Goal: Find specific page/section: Find specific page/section

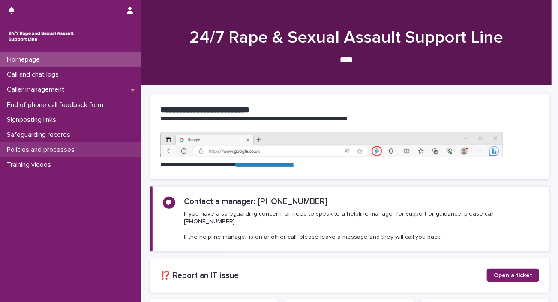
click at [40, 148] on p "Policies and processes" at bounding box center [42, 150] width 78 height 8
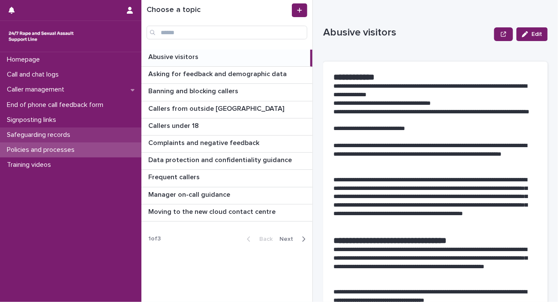
click at [69, 133] on p "Safeguarding records" at bounding box center [40, 135] width 74 height 8
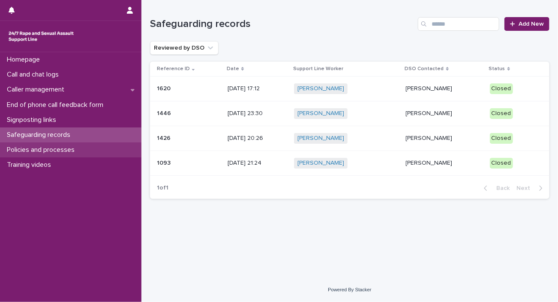
click at [41, 153] on p "Policies and processes" at bounding box center [42, 150] width 78 height 8
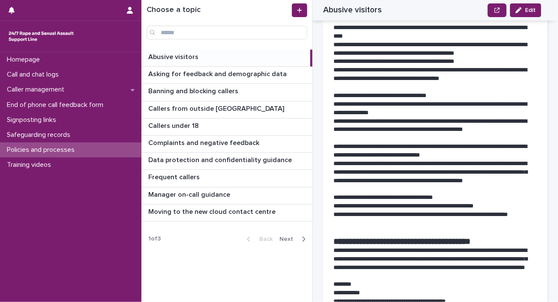
scroll to position [471, 0]
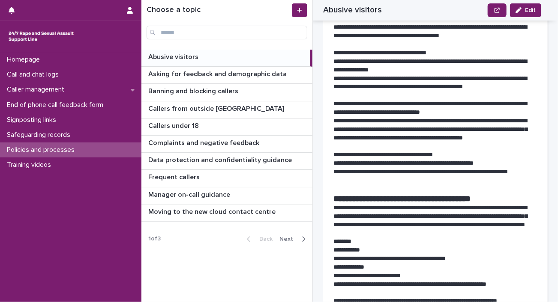
click at [302, 240] on icon "button" at bounding box center [304, 240] width 4 height 8
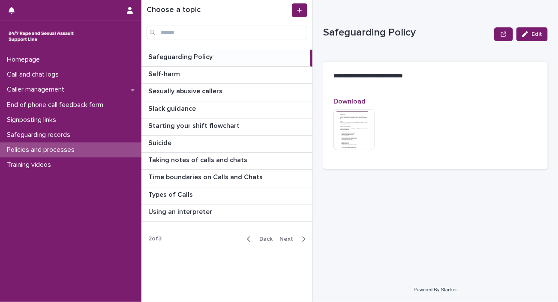
click at [216, 55] on p at bounding box center [227, 57] width 158 height 8
click at [348, 123] on img at bounding box center [353, 129] width 41 height 41
